Goal: Information Seeking & Learning: Learn about a topic

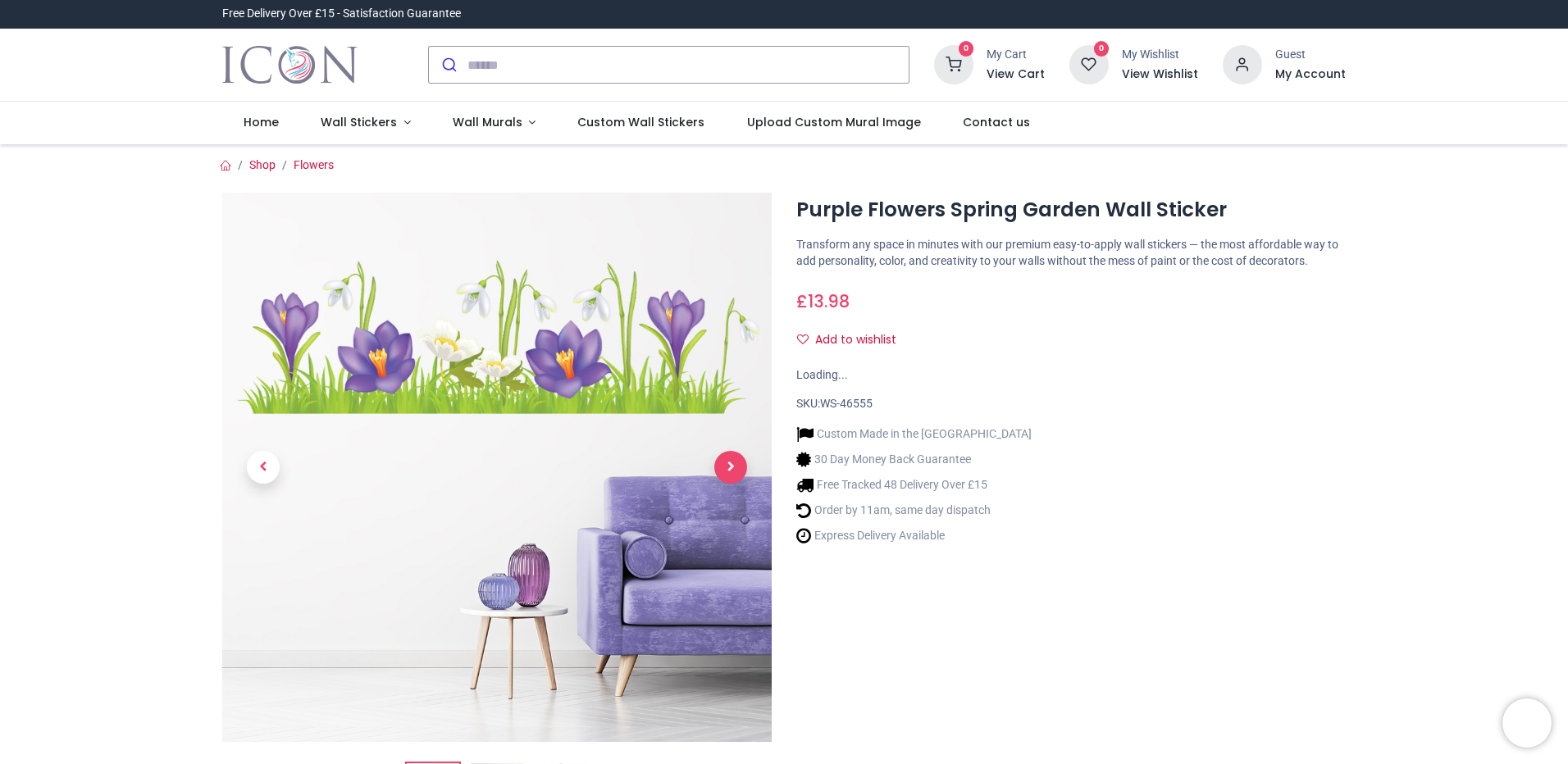
click at [732, 460] on span "Next" at bounding box center [730, 467] width 33 height 33
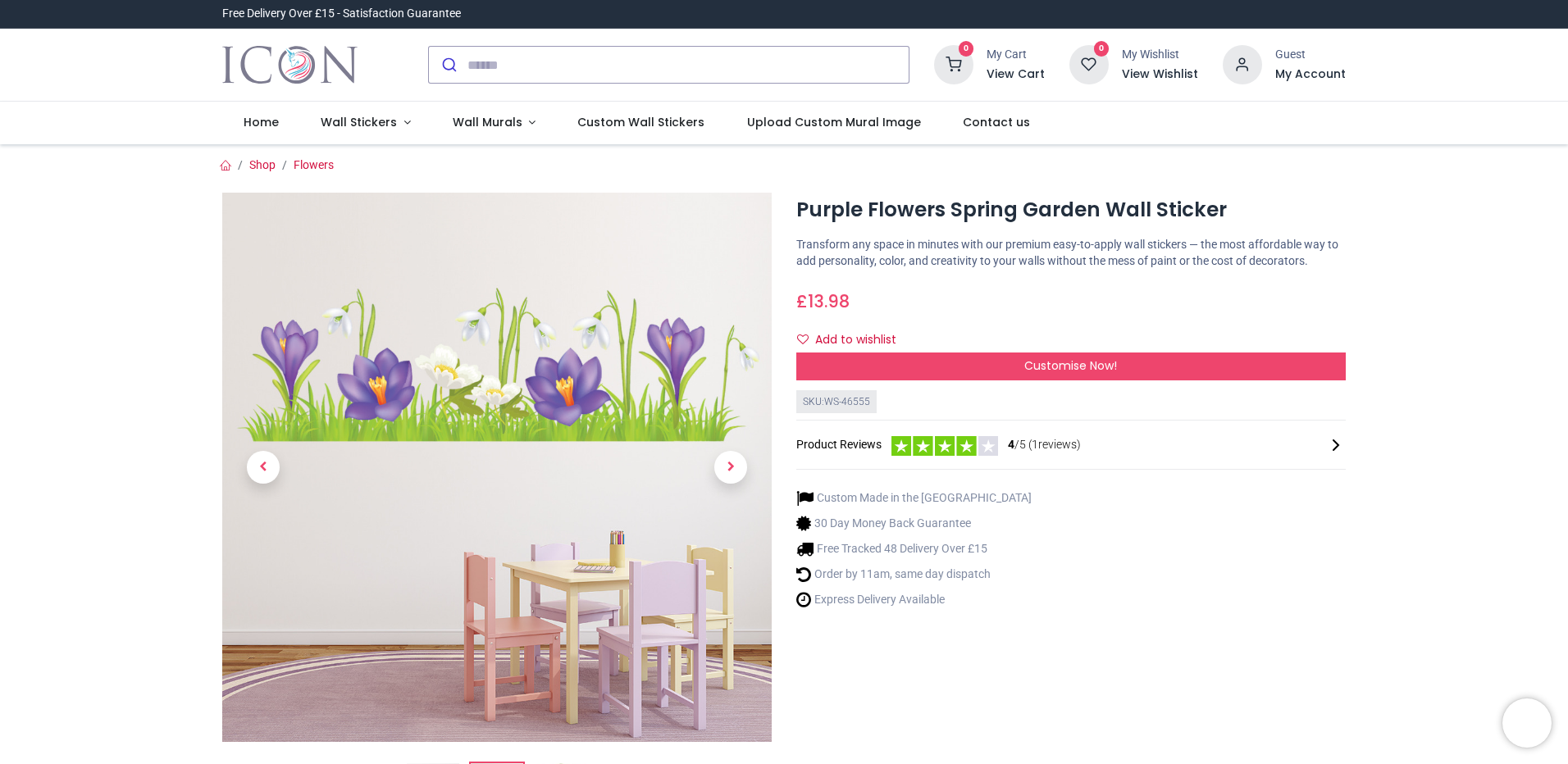
click at [738, 463] on div at bounding box center [496, 511] width 574 height 638
click at [739, 463] on span "Next" at bounding box center [730, 467] width 33 height 33
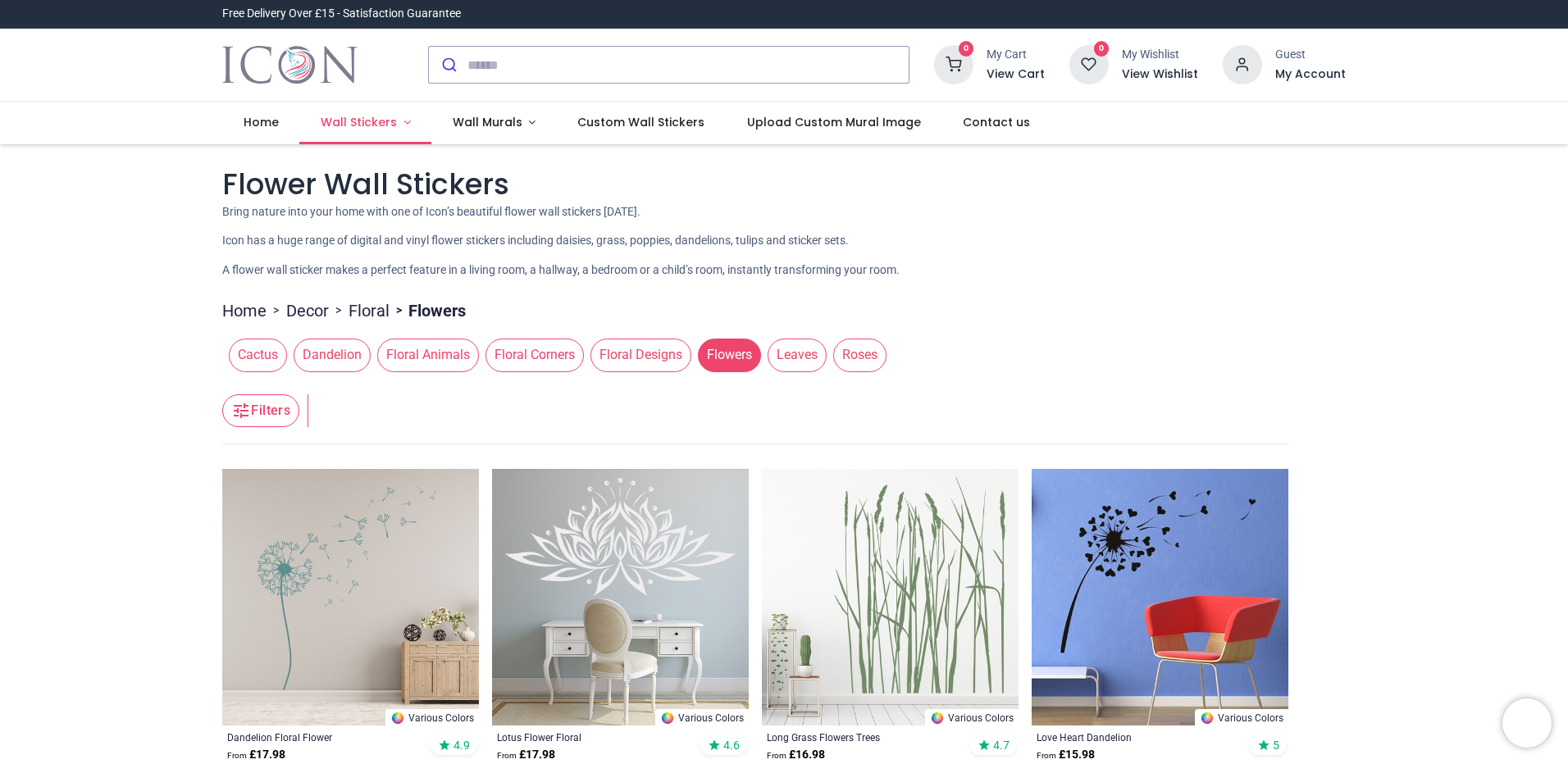
click at [400, 128] on link "Wall Stickers" at bounding box center [366, 123] width 132 height 43
